Goal: Task Accomplishment & Management: Use online tool/utility

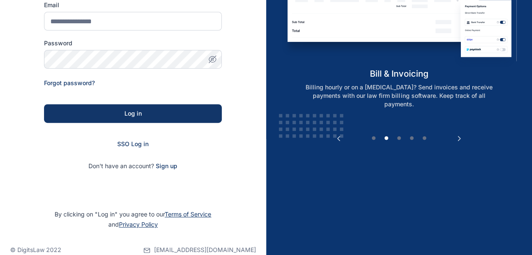
scroll to position [129, 0]
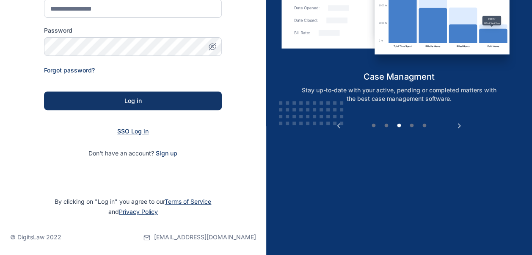
click at [135, 129] on span "SSO Log in" at bounding box center [132, 130] width 31 height 7
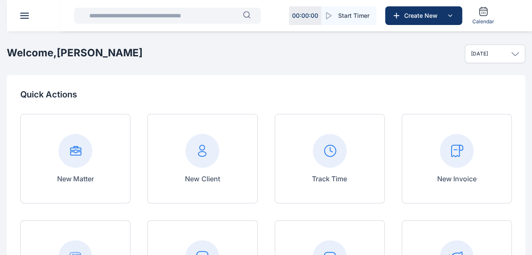
click at [24, 10] on header at bounding box center [273, 15] width 532 height 31
click at [23, 16] on button at bounding box center [24, 16] width 8 height 6
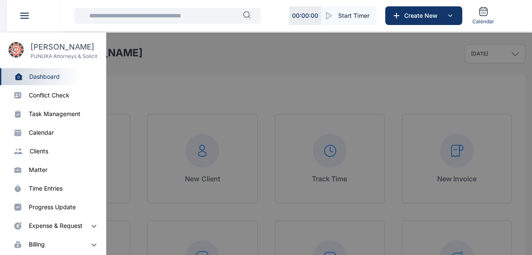
click at [33, 188] on div "time entries" at bounding box center [46, 188] width 34 height 8
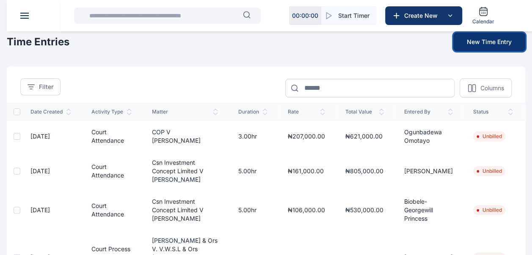
click at [497, 41] on button "New Time Entry" at bounding box center [489, 42] width 72 height 19
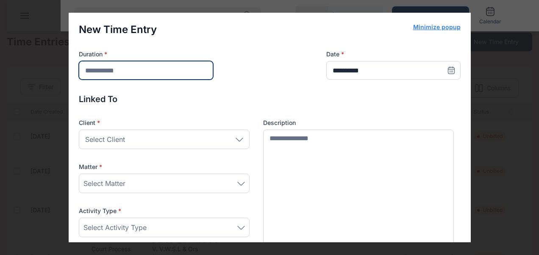
click at [122, 71] on input "number" at bounding box center [146, 70] width 134 height 19
type input "*"
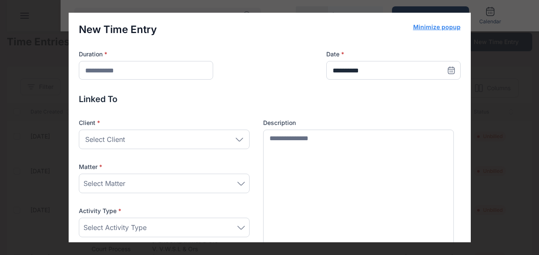
click at [140, 135] on div "Select Client" at bounding box center [164, 139] width 171 height 19
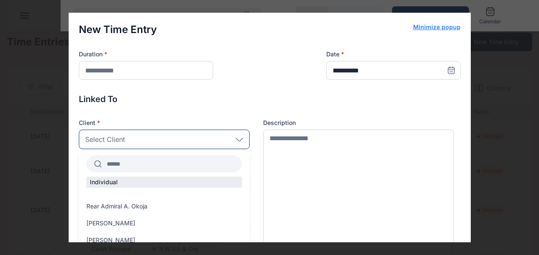
scroll to position [22, 0]
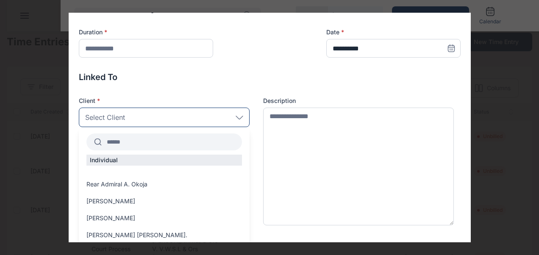
click at [122, 143] on input "text" at bounding box center [172, 141] width 140 height 15
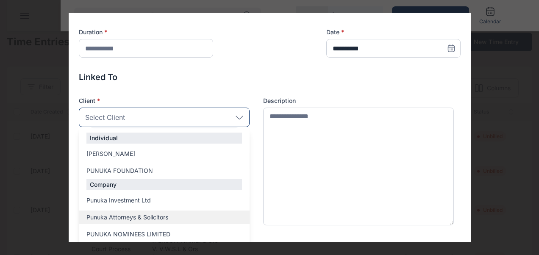
type input "****"
click at [135, 220] on span "Punuka Attorneys & Solicitors" at bounding box center [127, 217] width 82 height 8
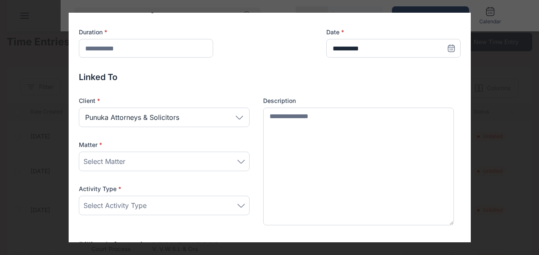
click at [105, 158] on span "Select Matter" at bounding box center [104, 161] width 42 height 10
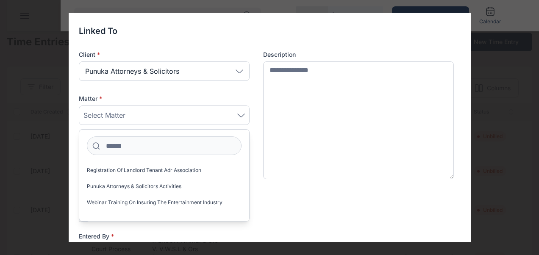
scroll to position [72, 0]
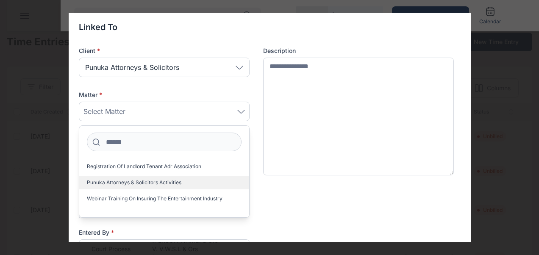
click at [110, 177] on label "Punuka Attorneys & Solicitors Activities" at bounding box center [164, 183] width 170 height 14
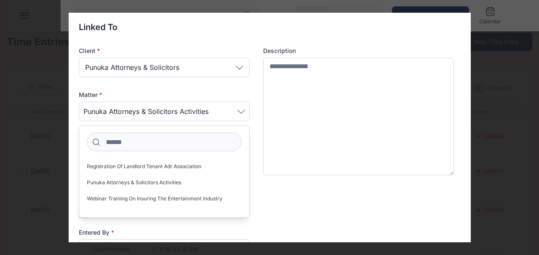
click at [257, 163] on div "Client * Punuka Attorneys & Solicitors **** Individual joe punuka PUNUKA FOUNDA…" at bounding box center [269, 111] width 381 height 129
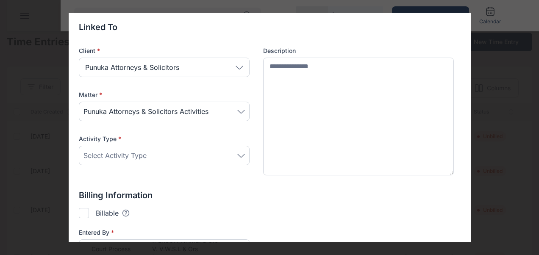
click at [142, 156] on div "Select Activity Type" at bounding box center [163, 155] width 161 height 10
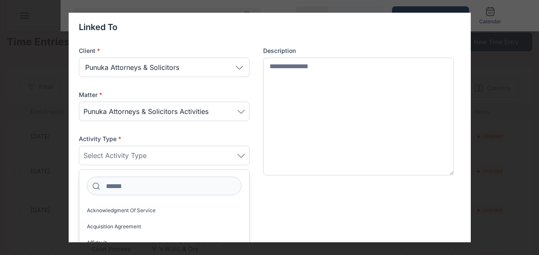
click at [142, 156] on span "Select Activity Type" at bounding box center [114, 155] width 63 height 10
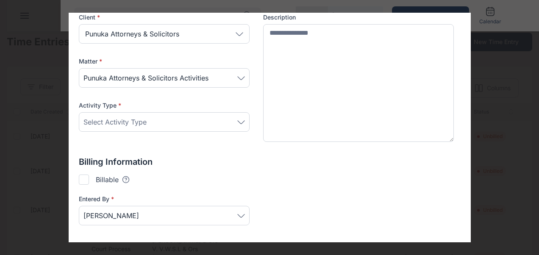
scroll to position [108, 0]
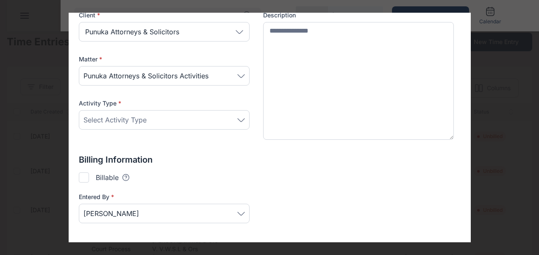
click at [120, 115] on span "Select Activity Type" at bounding box center [114, 120] width 63 height 10
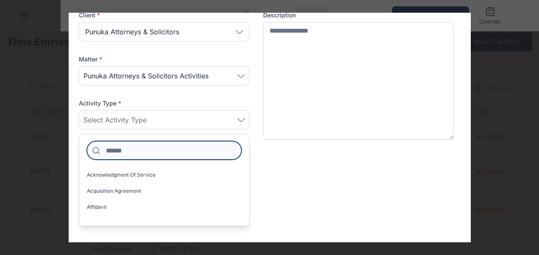
click at [113, 149] on input at bounding box center [164, 150] width 155 height 19
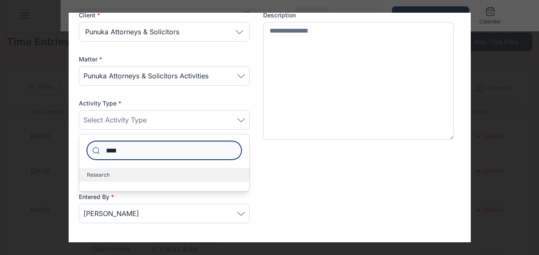
type input "****"
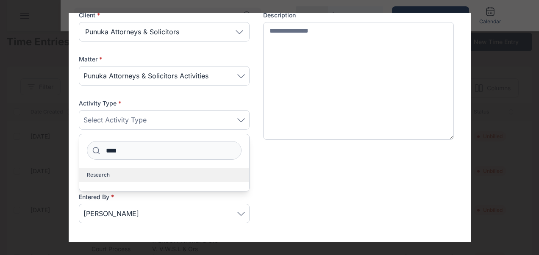
click at [89, 176] on span "Research" at bounding box center [98, 174] width 23 height 7
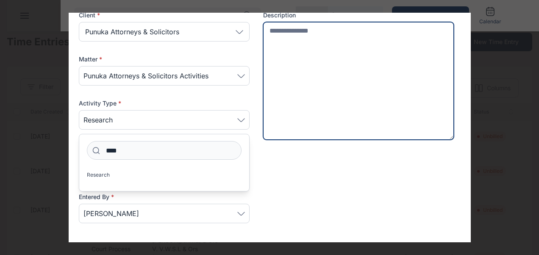
click at [303, 102] on textarea at bounding box center [358, 81] width 191 height 118
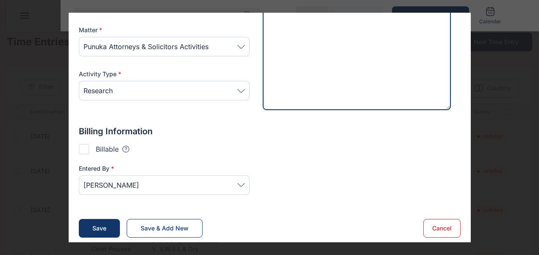
scroll to position [140, 0]
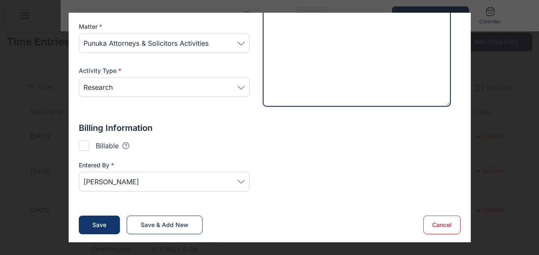
type textarea "********"
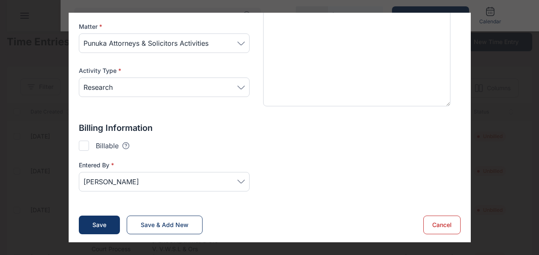
click at [87, 142] on div "Billable Tooltips text here" at bounding box center [99, 146] width 40 height 10
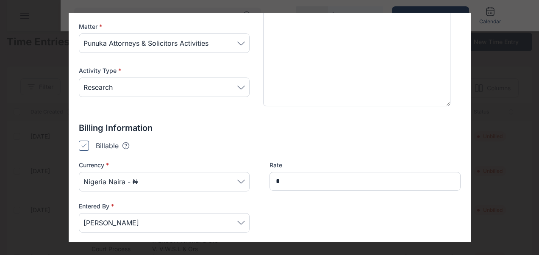
type input "*******"
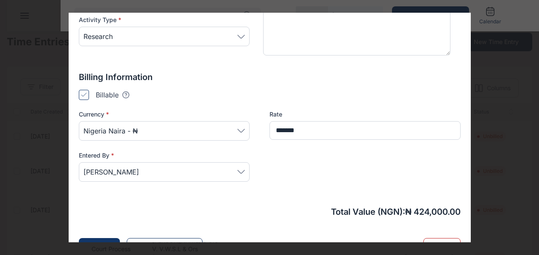
scroll to position [196, 0]
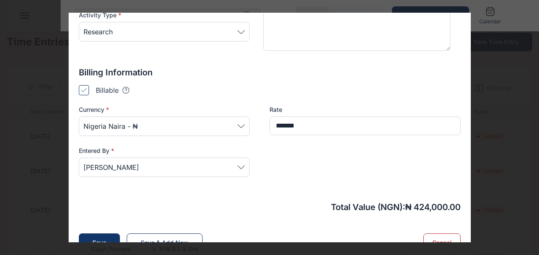
click at [82, 88] on icon at bounding box center [84, 90] width 6 height 4
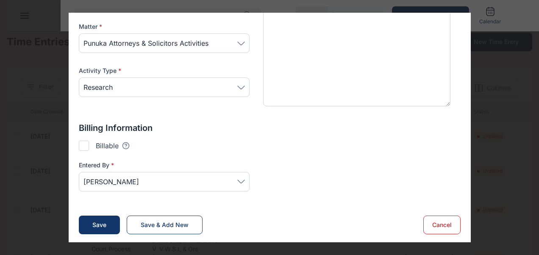
click at [82, 145] on div at bounding box center [84, 146] width 10 height 10
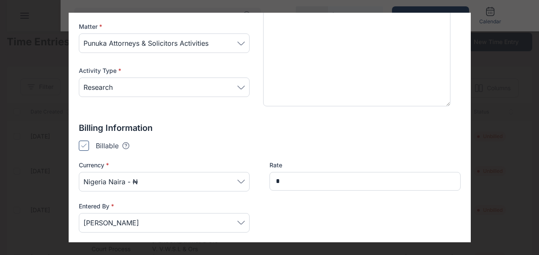
scroll to position [196, 0]
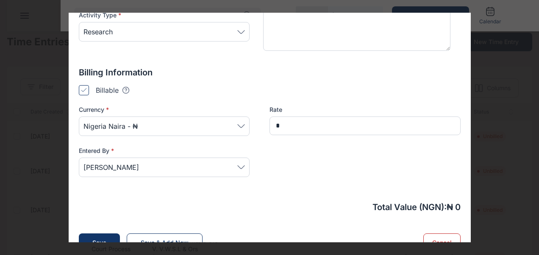
type input "*******"
click at [81, 88] on icon at bounding box center [84, 90] width 6 height 4
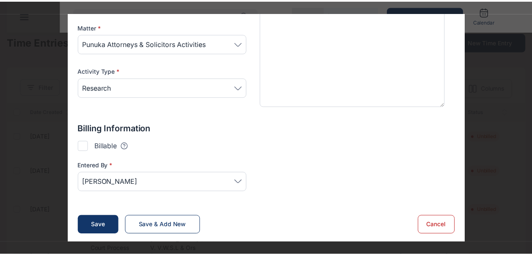
scroll to position [4, 0]
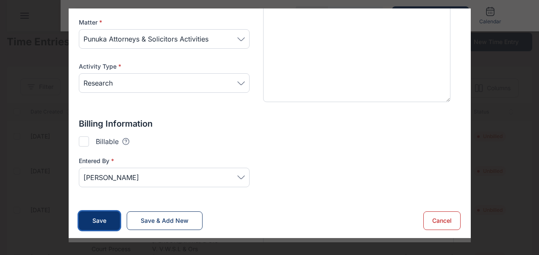
click at [103, 215] on button "Save" at bounding box center [99, 220] width 41 height 19
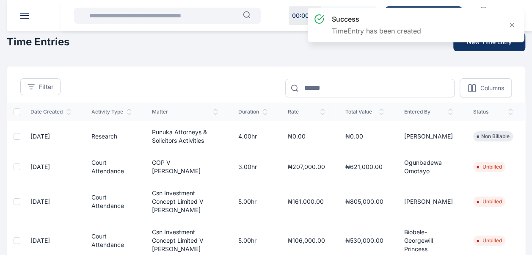
click at [533, 142] on icon "button" at bounding box center [538, 136] width 10 height 11
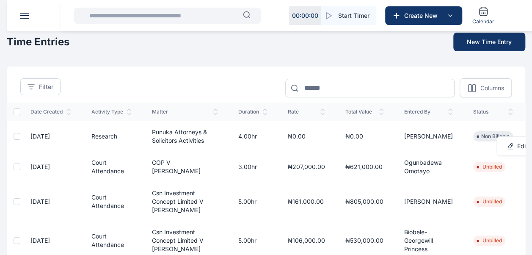
click at [361, 130] on td "₦0.00" at bounding box center [364, 136] width 59 height 30
